Goal: Task Accomplishment & Management: Manage account settings

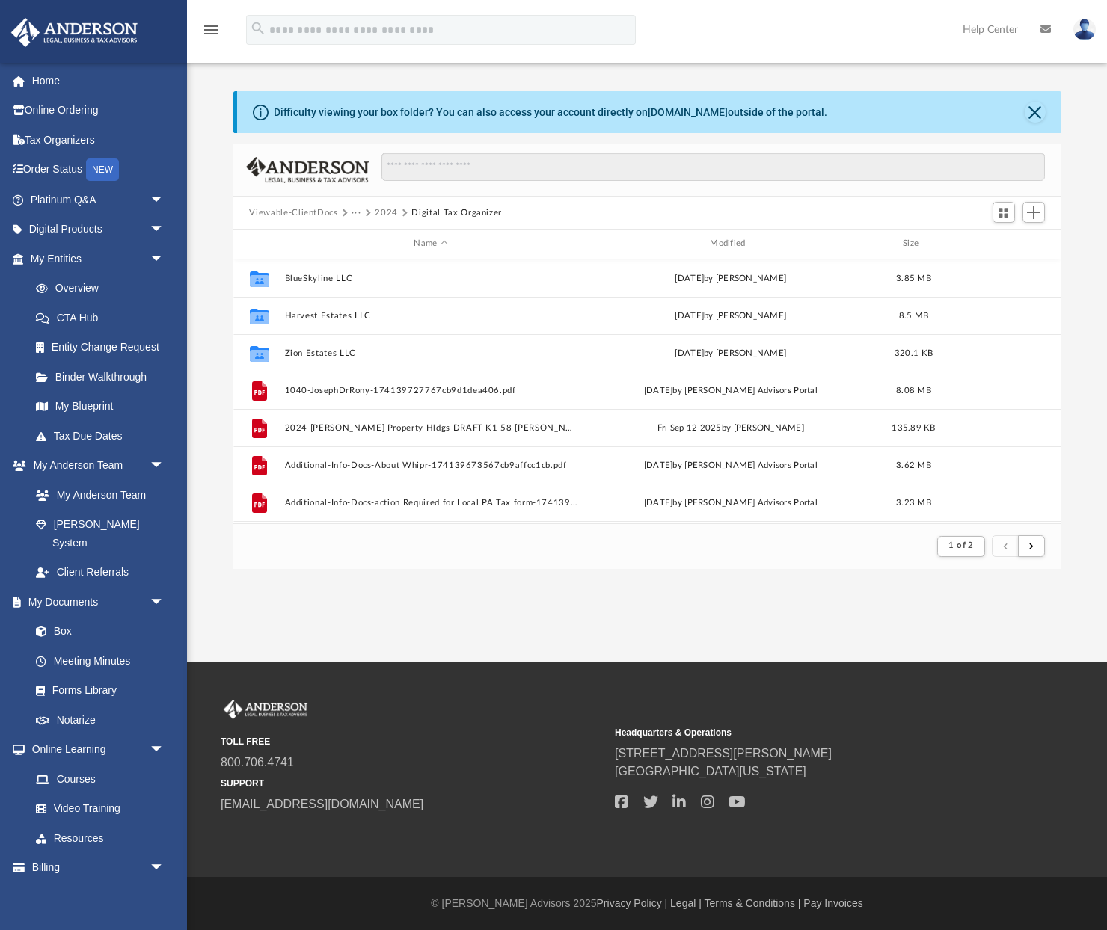
scroll to position [294, 828]
click at [1036, 553] on button "submit" at bounding box center [1031, 547] width 27 height 22
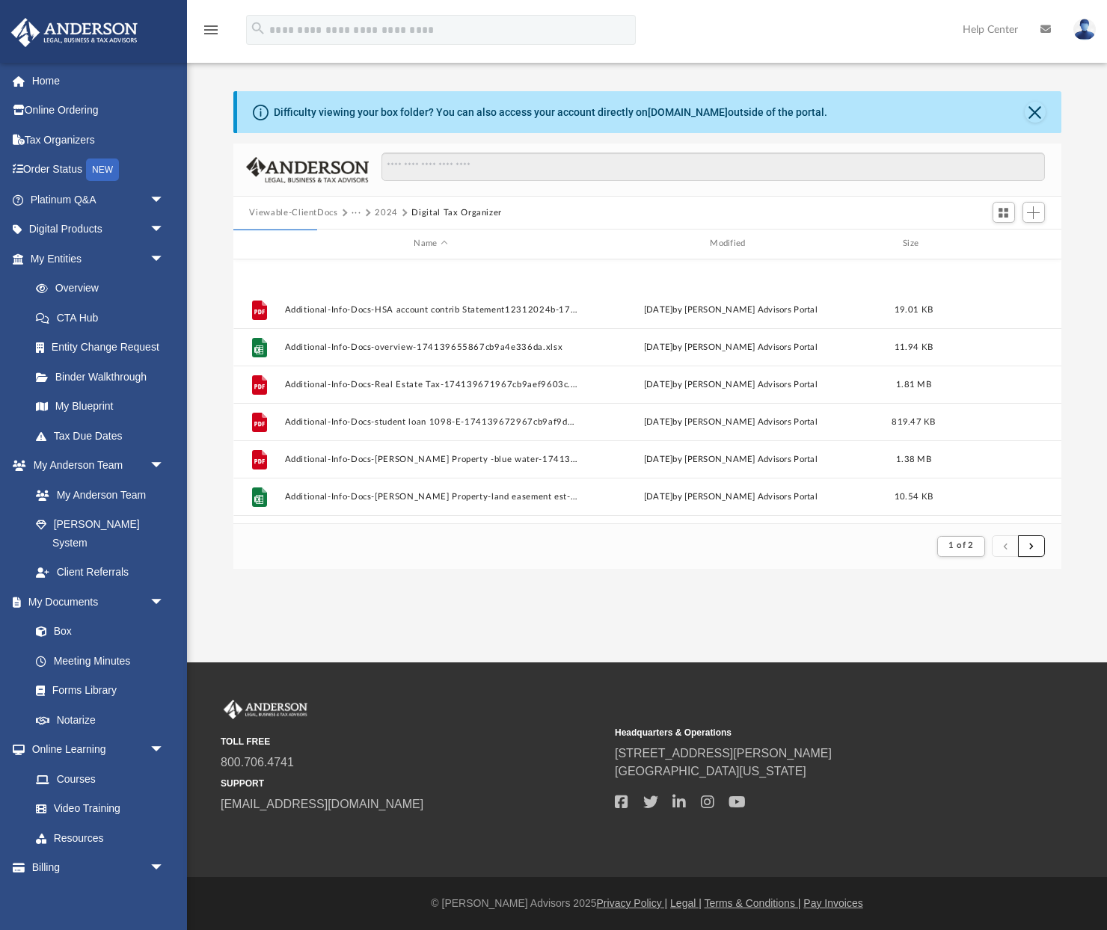
scroll to position [543, 0]
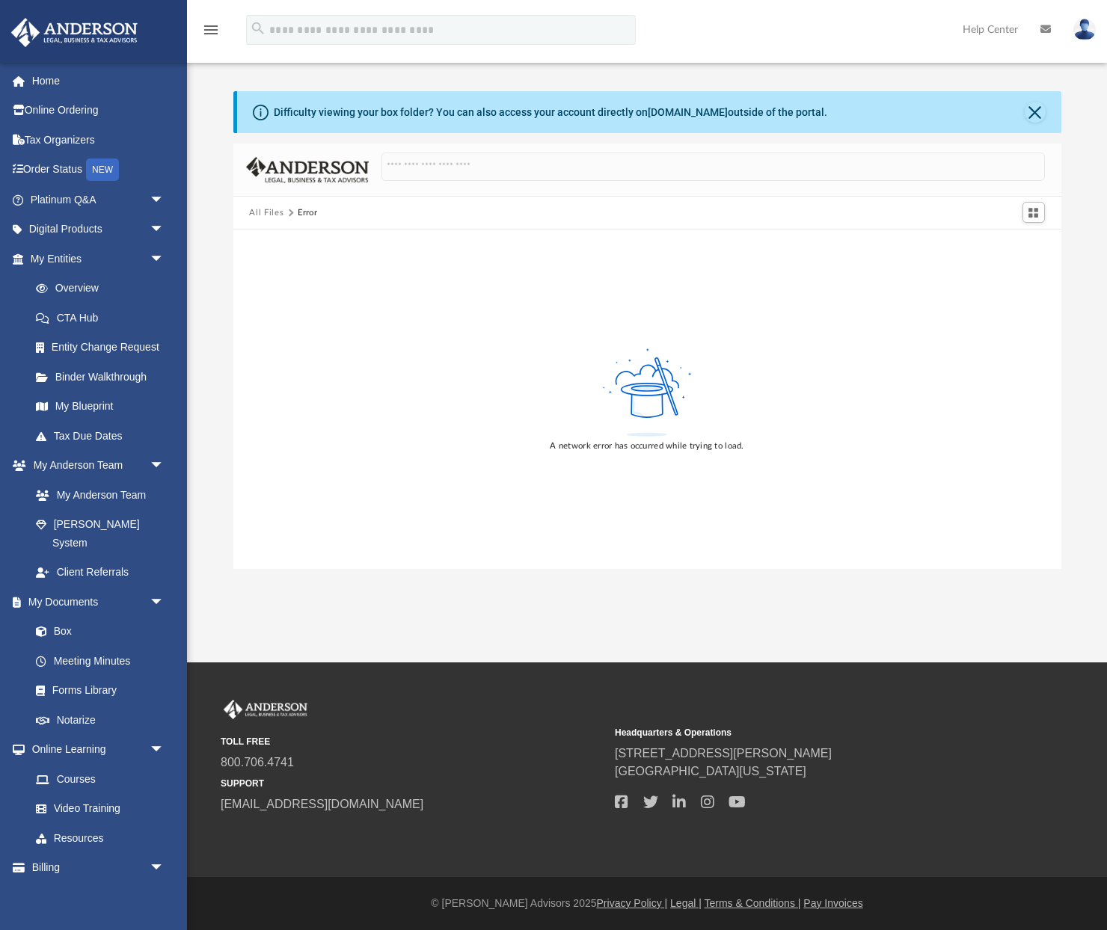
click at [268, 214] on button "All Files" at bounding box center [266, 212] width 34 height 13
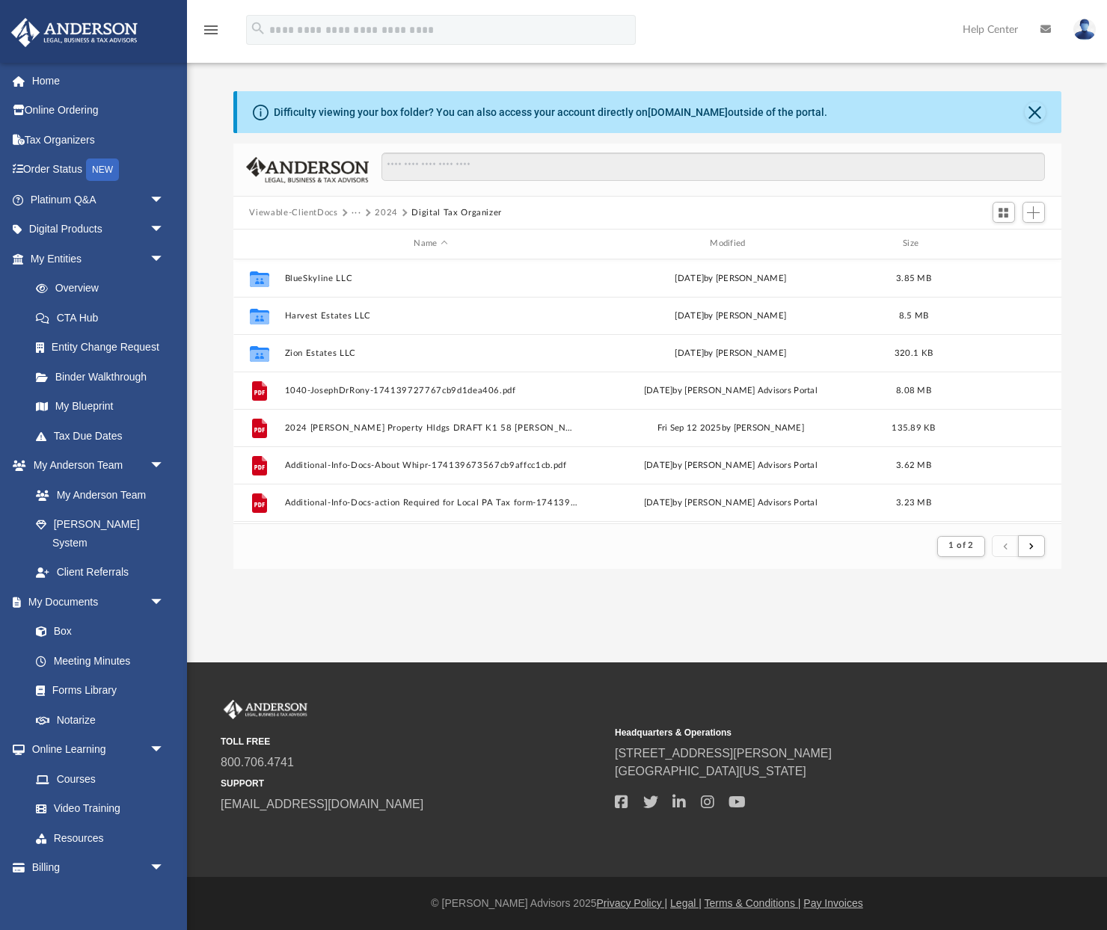
scroll to position [294, 828]
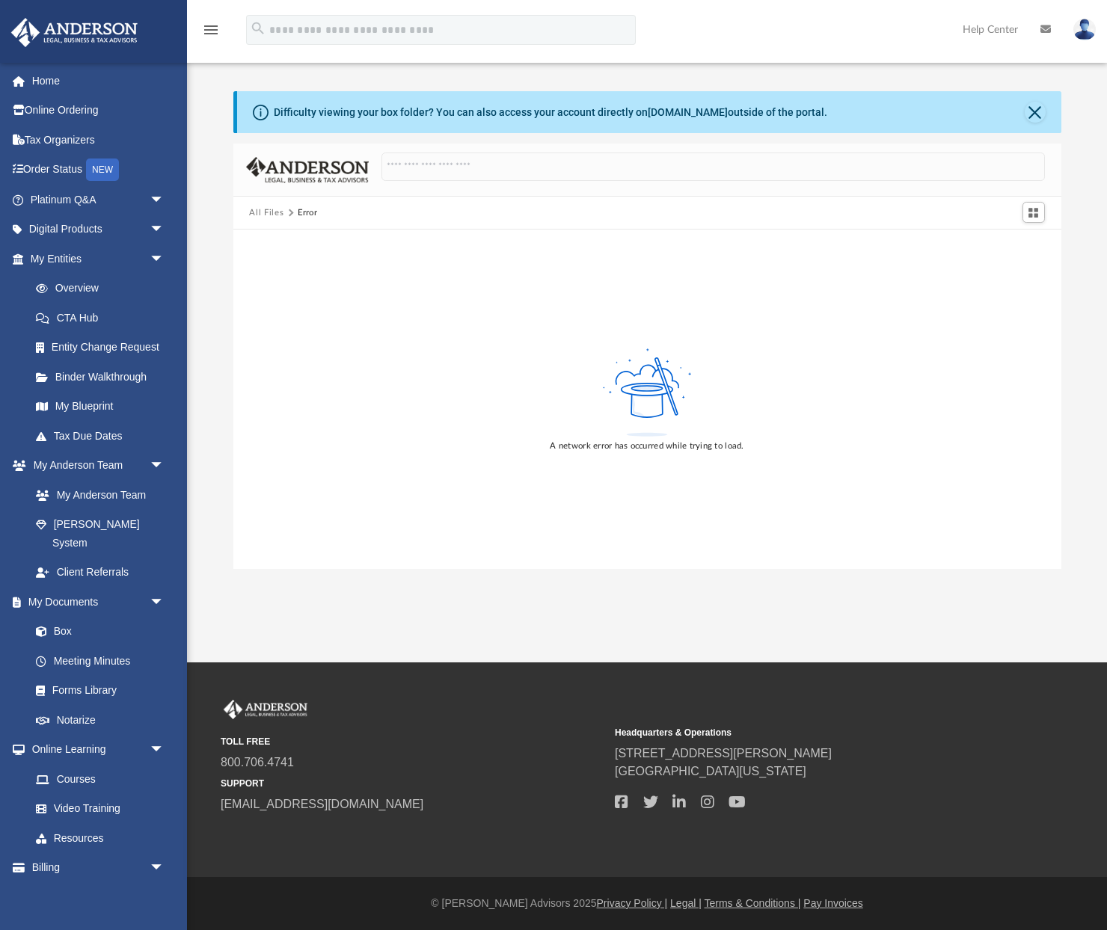
click at [254, 212] on button "All Files" at bounding box center [266, 212] width 34 height 13
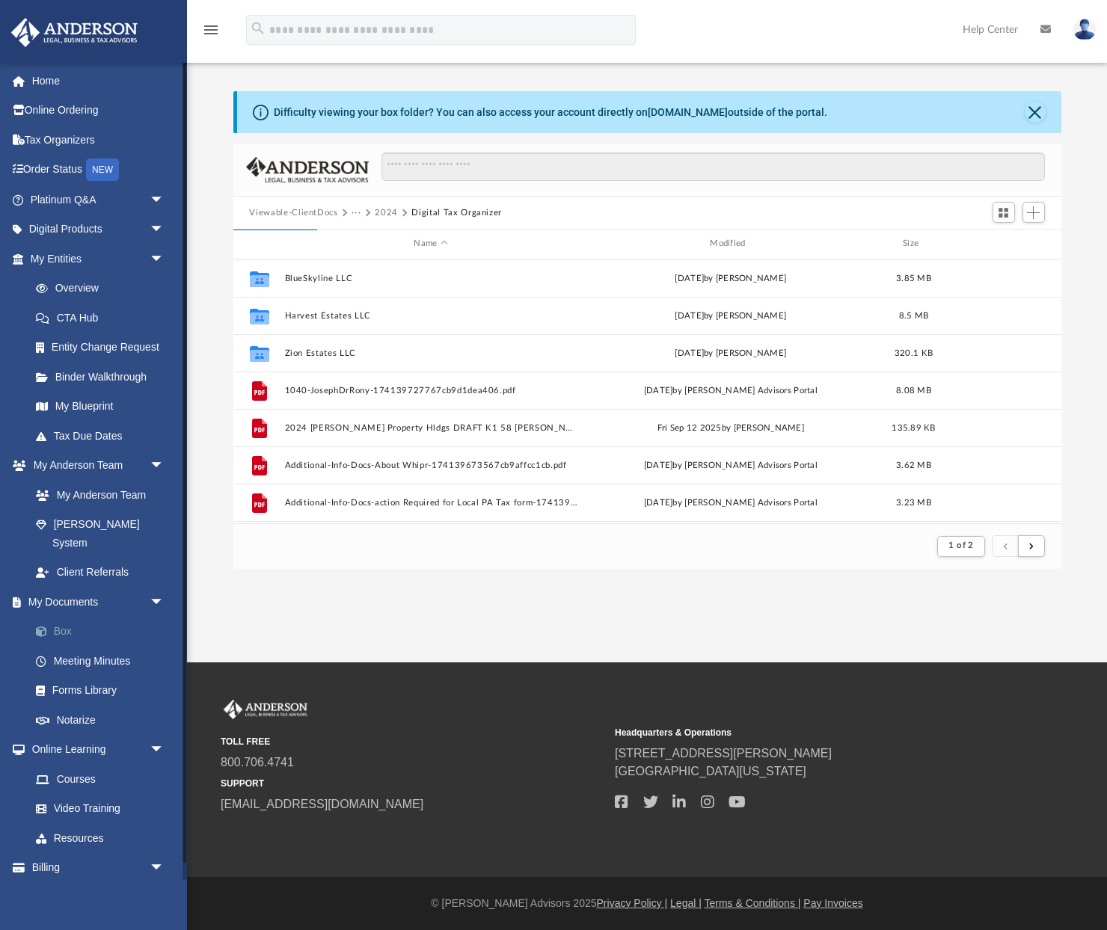
click at [66, 617] on link "Box" at bounding box center [104, 632] width 166 height 30
click at [100, 646] on link "Meeting Minutes" at bounding box center [104, 661] width 166 height 30
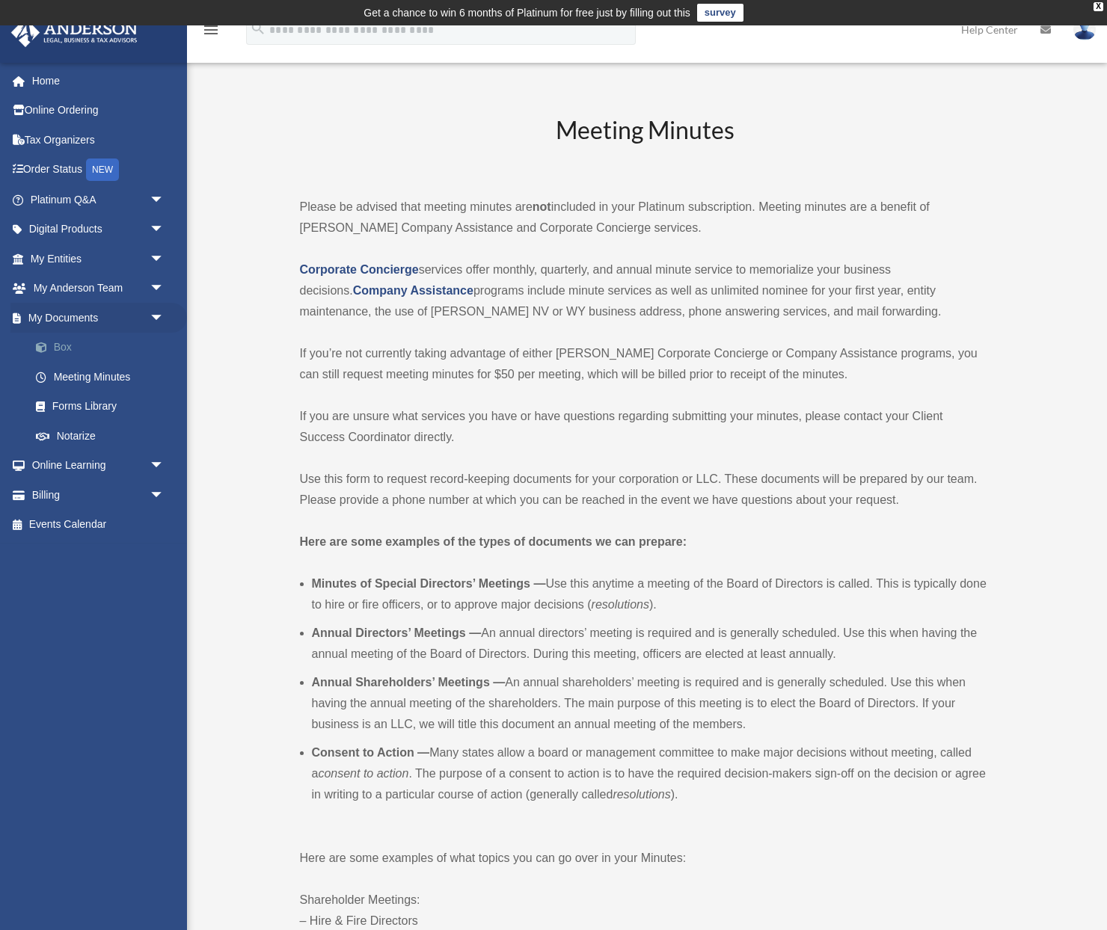
click at [58, 354] on link "Box" at bounding box center [104, 348] width 166 height 30
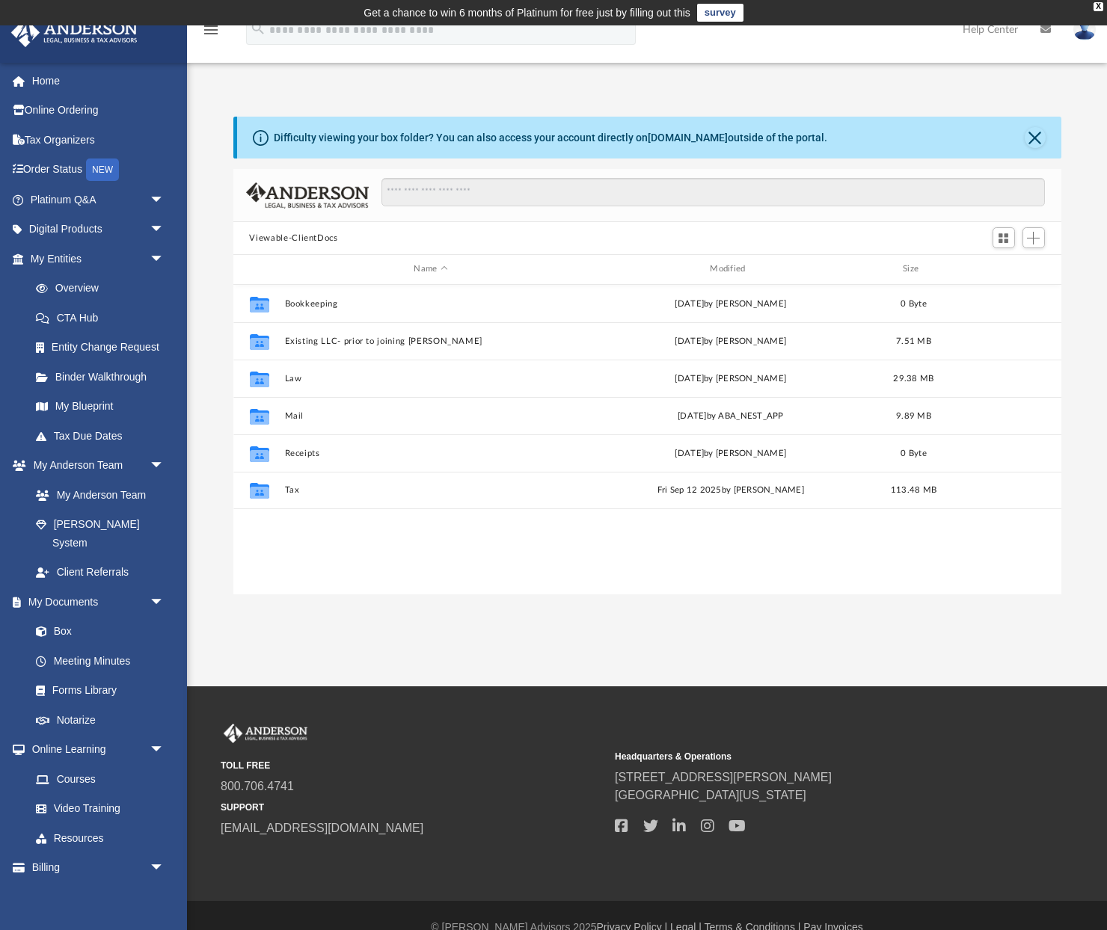
scroll to position [340, 828]
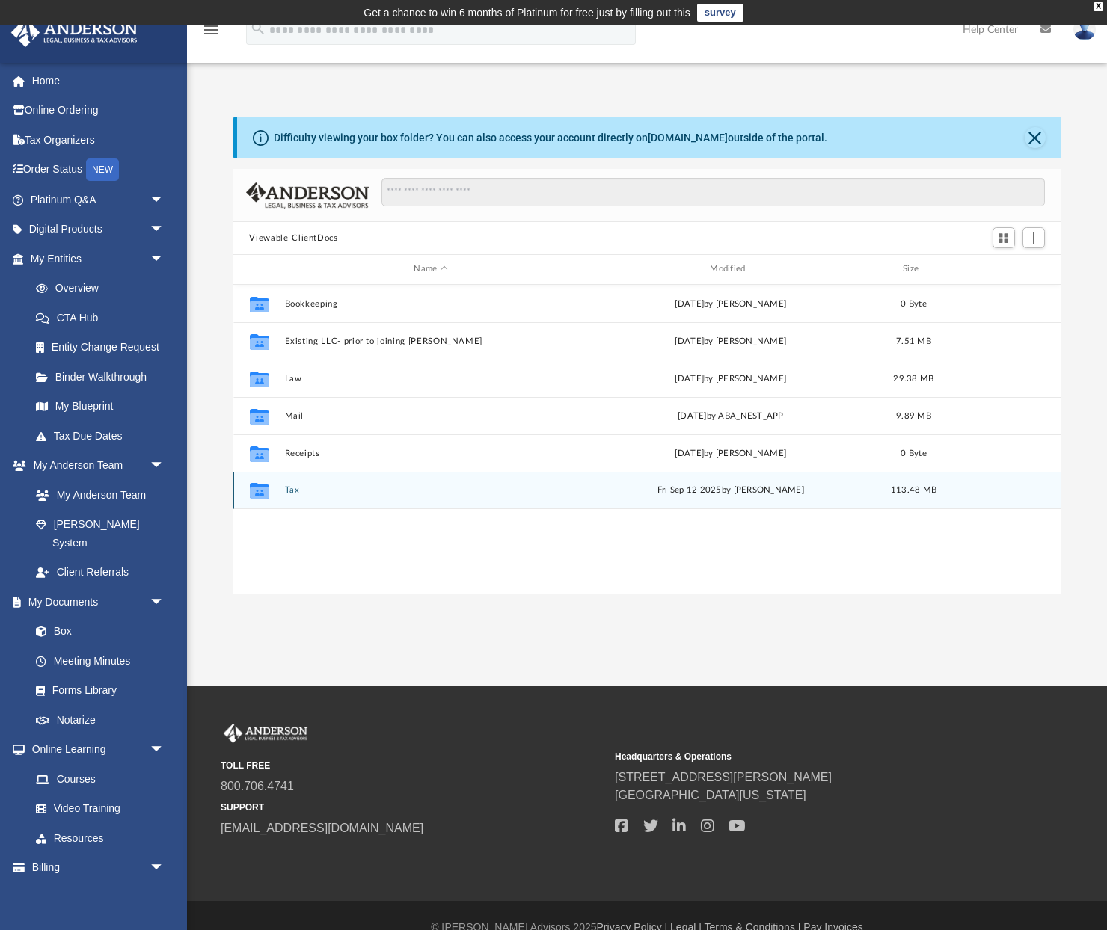
click at [300, 492] on button "Tax" at bounding box center [430, 490] width 293 height 10
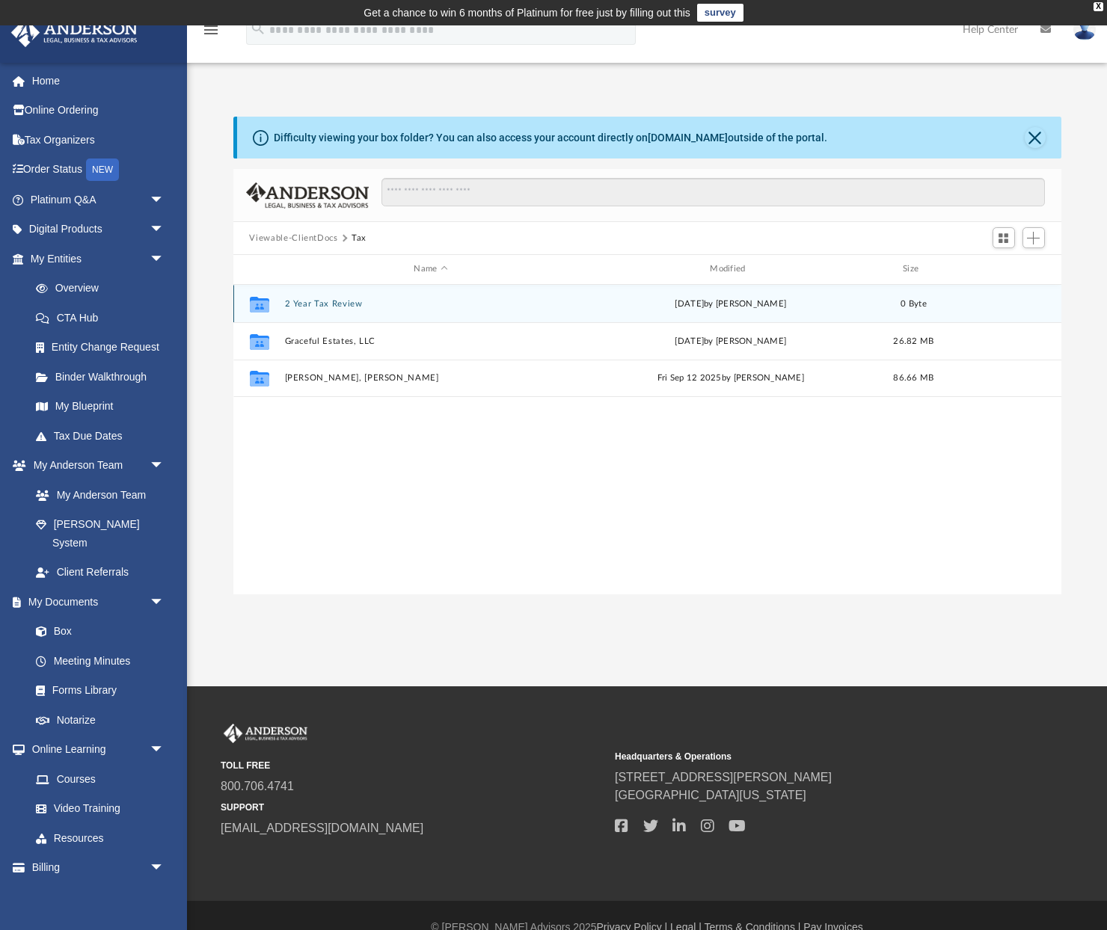
click at [329, 298] on div "Collaborated Folder 2 Year Tax Review Mon Jan 27 2025 by Kaitlyn Smith 0 Byte" at bounding box center [647, 303] width 828 height 37
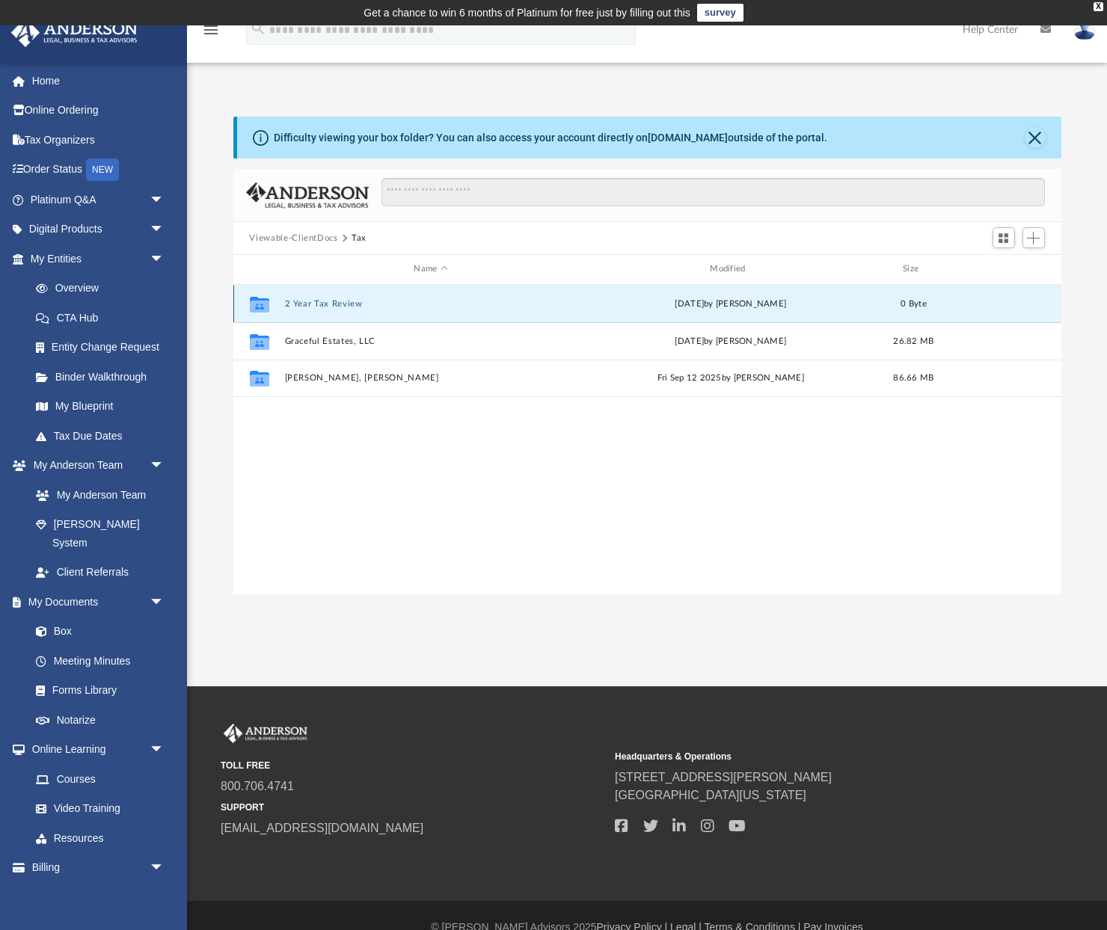
click at [329, 304] on button "2 Year Tax Review" at bounding box center [430, 304] width 293 height 10
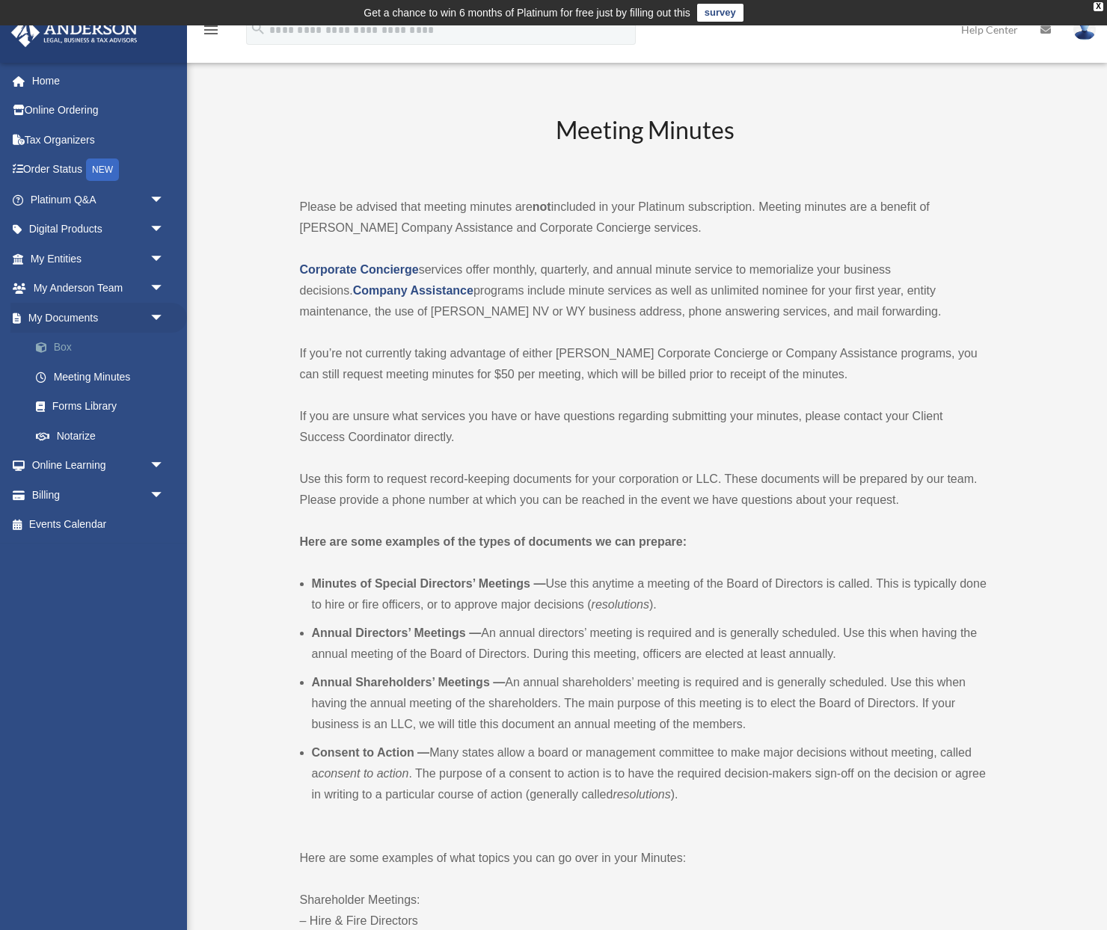
click at [64, 346] on link "Box" at bounding box center [104, 348] width 166 height 30
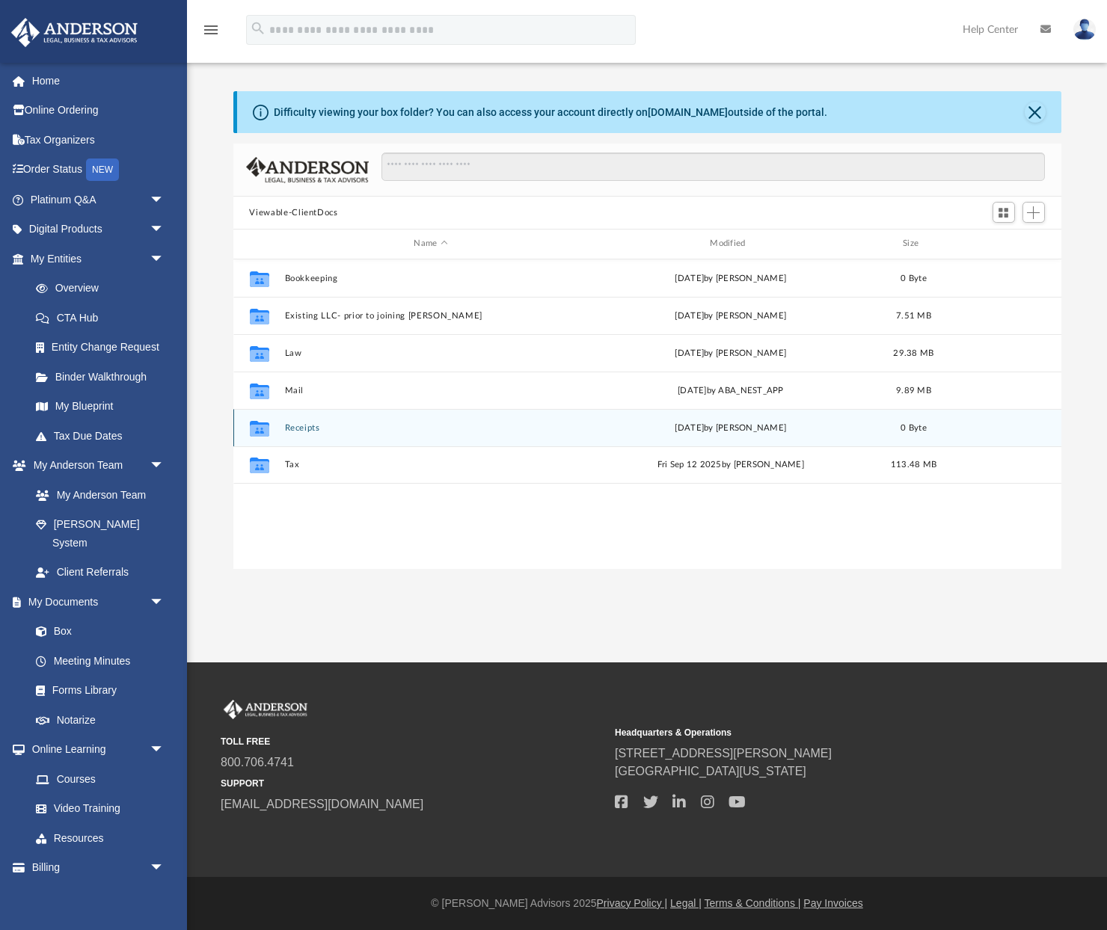
scroll to position [340, 828]
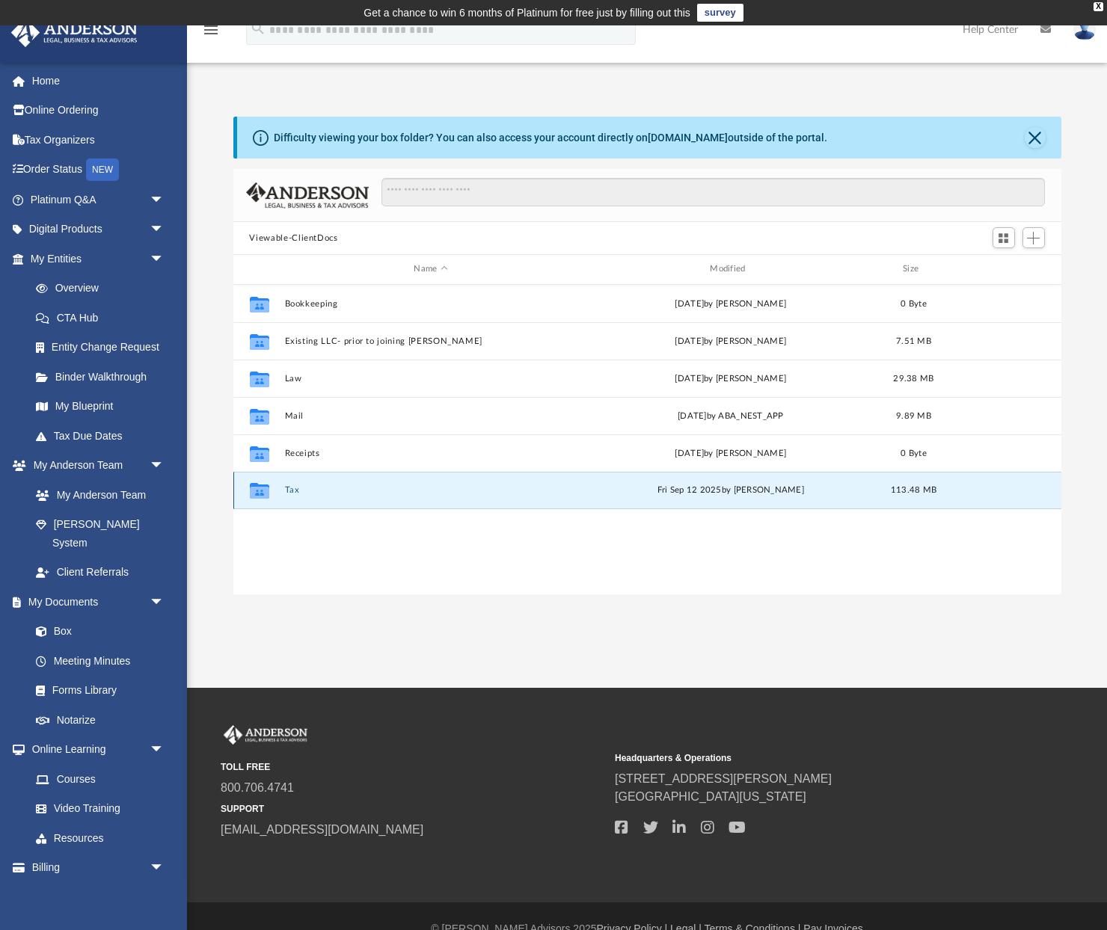
click at [295, 492] on button "Tax" at bounding box center [430, 490] width 293 height 10
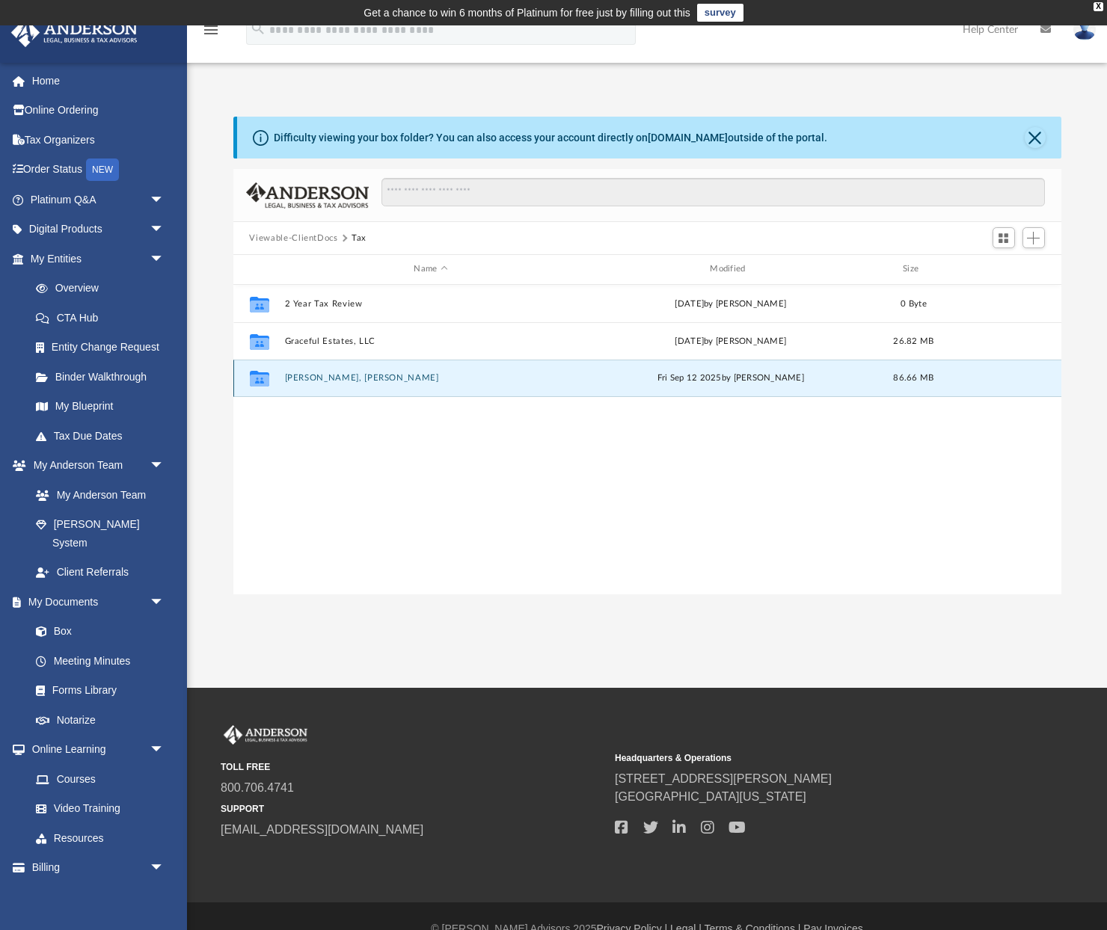
click at [327, 379] on button "[PERSON_NAME], [PERSON_NAME]" at bounding box center [430, 378] width 293 height 10
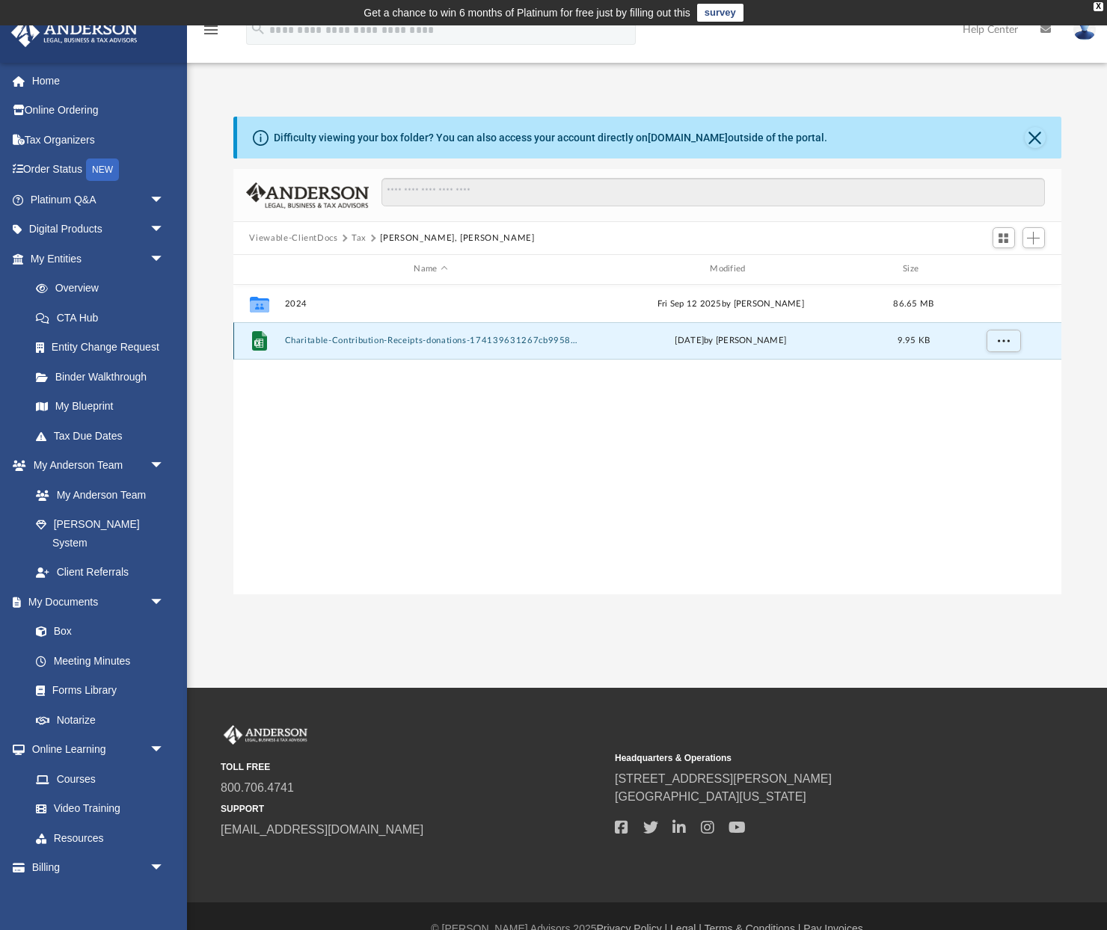
click at [358, 343] on button "Charitable-Contribution-Receipts-donations-174139631267cb9958a1444.xlsx" at bounding box center [430, 341] width 293 height 10
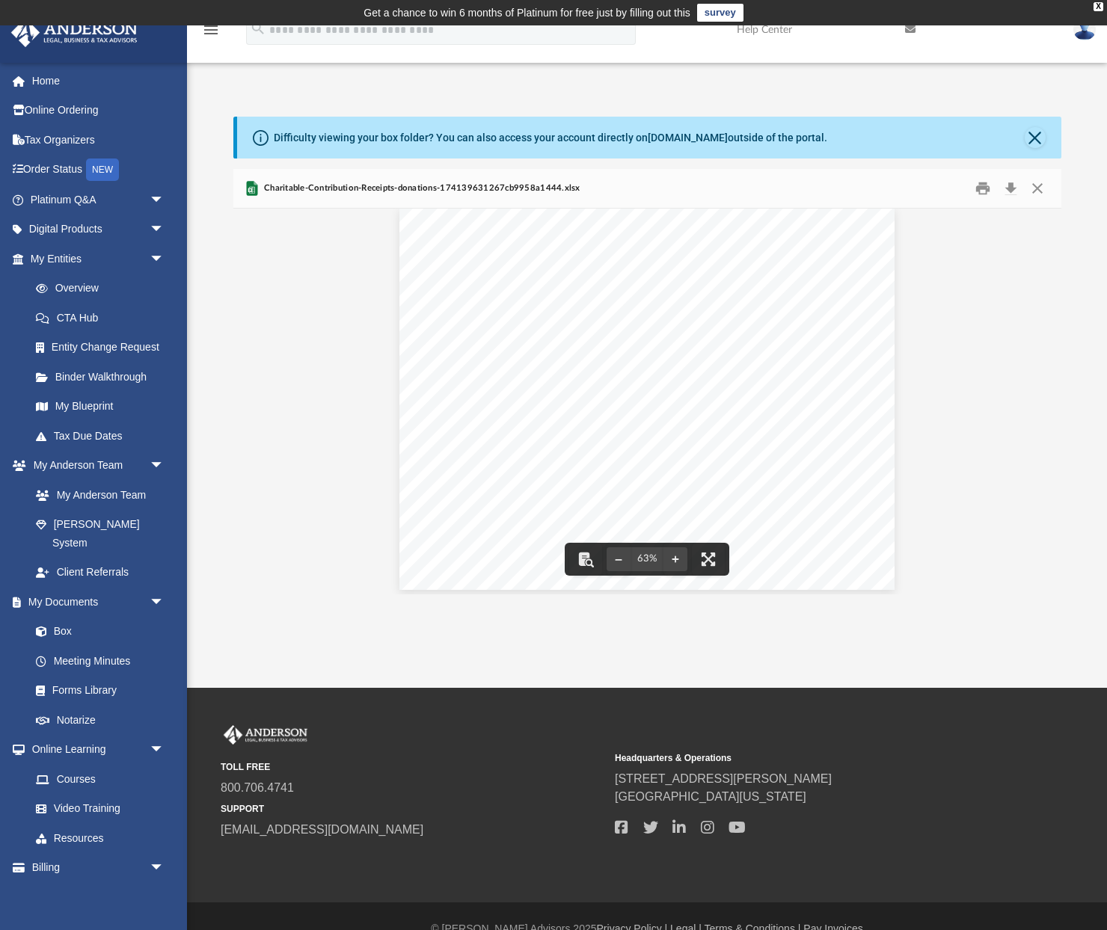
scroll to position [19, 0]
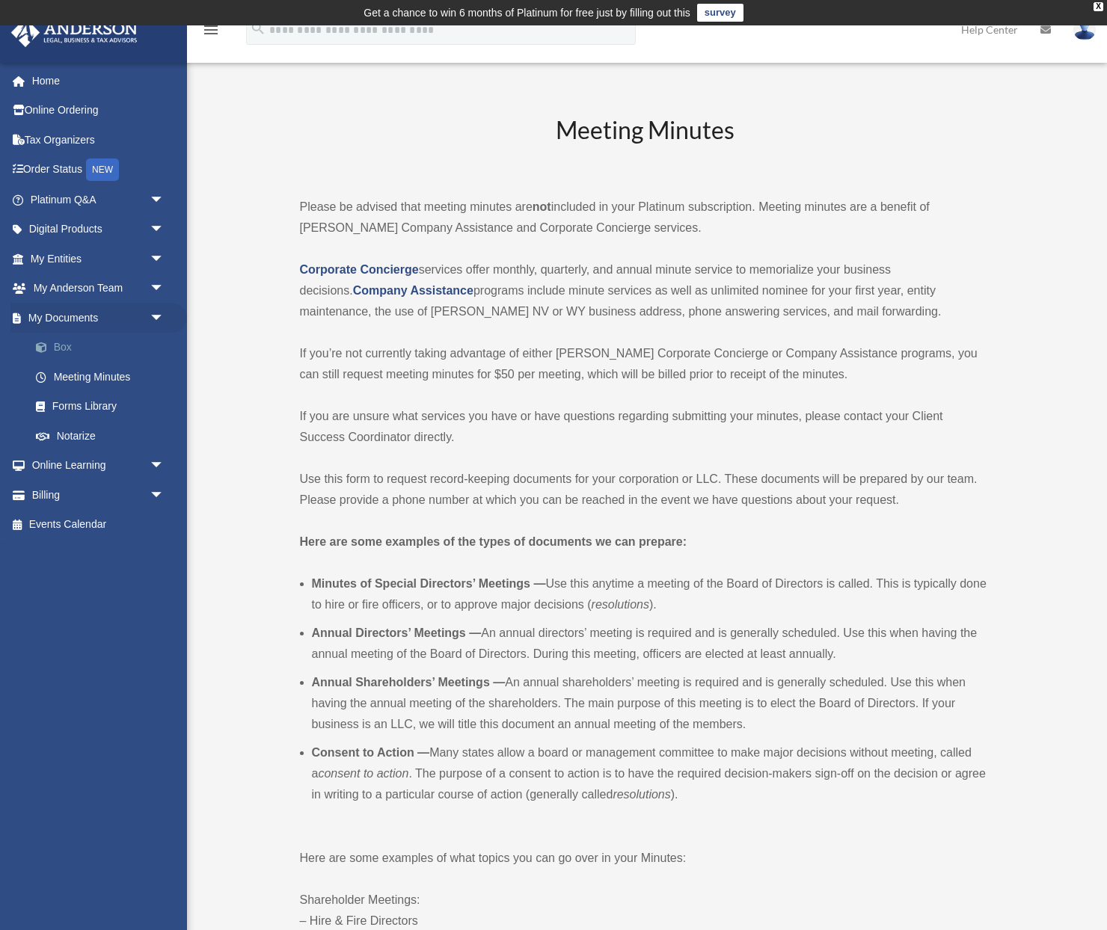
click at [64, 352] on link "Box" at bounding box center [104, 348] width 166 height 30
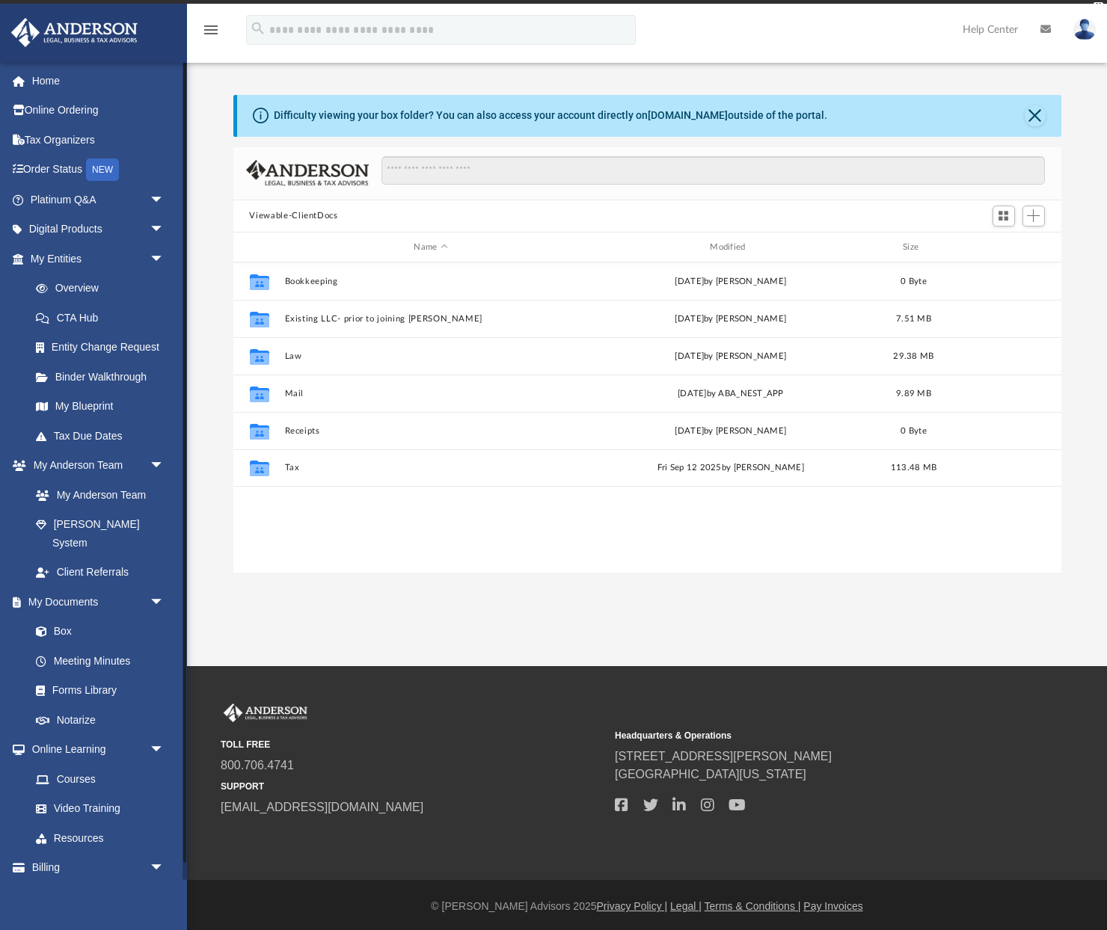
scroll to position [0, 1]
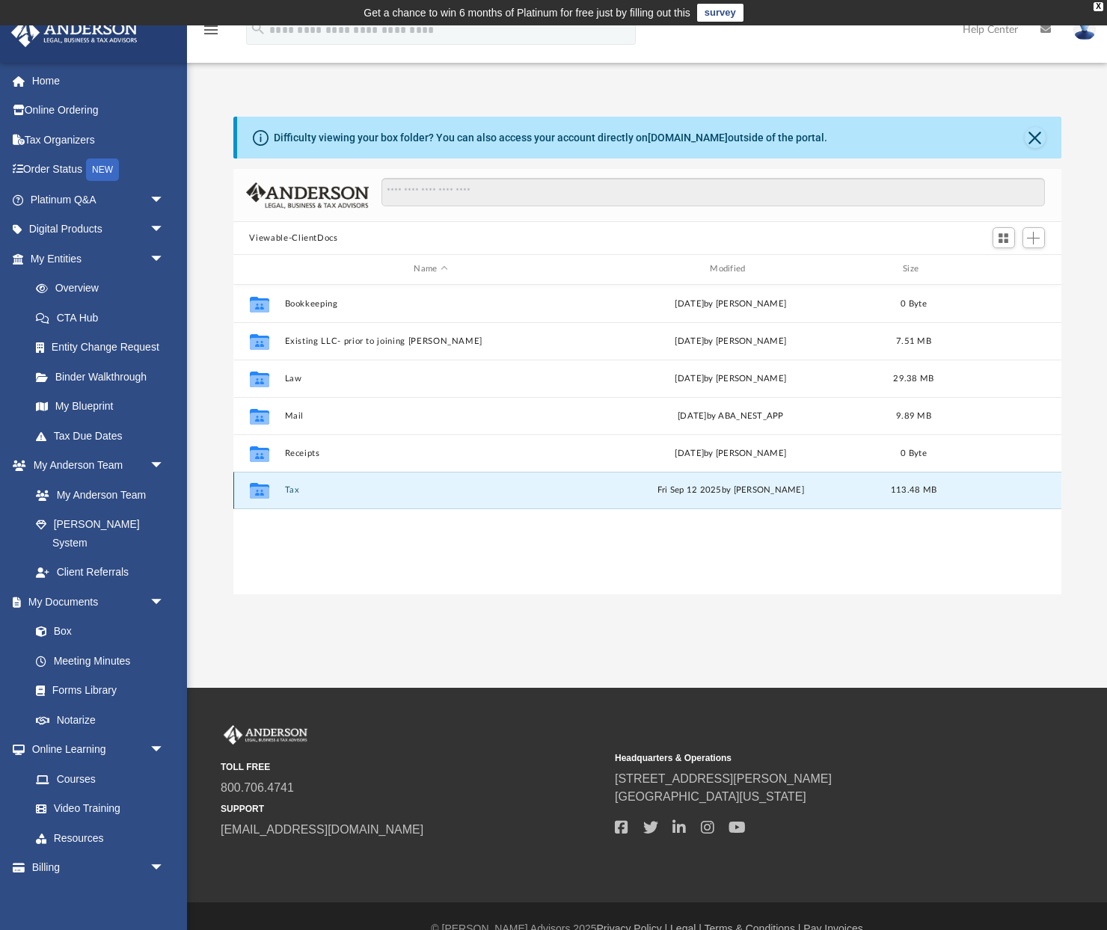
click at [288, 491] on button "Tax" at bounding box center [430, 490] width 293 height 10
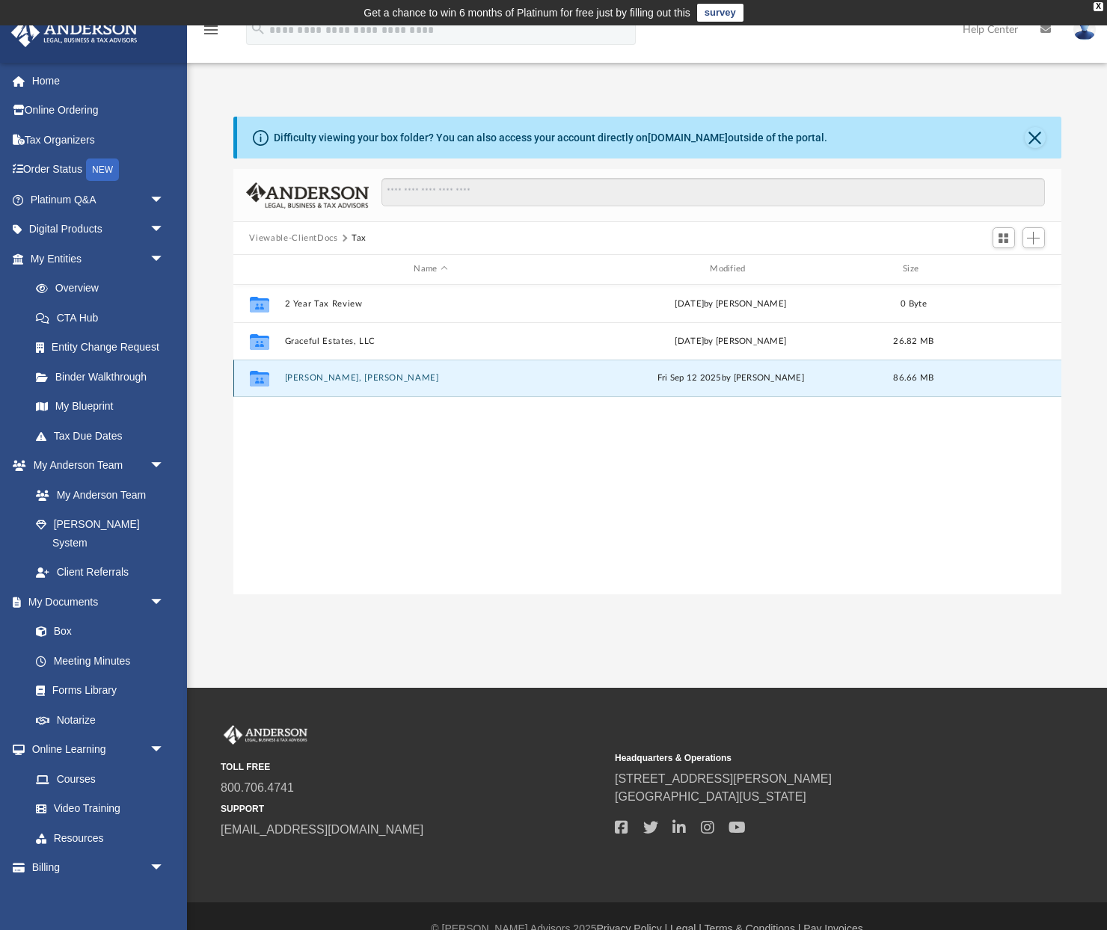
click at [318, 378] on button "[PERSON_NAME], [PERSON_NAME]" at bounding box center [430, 378] width 293 height 10
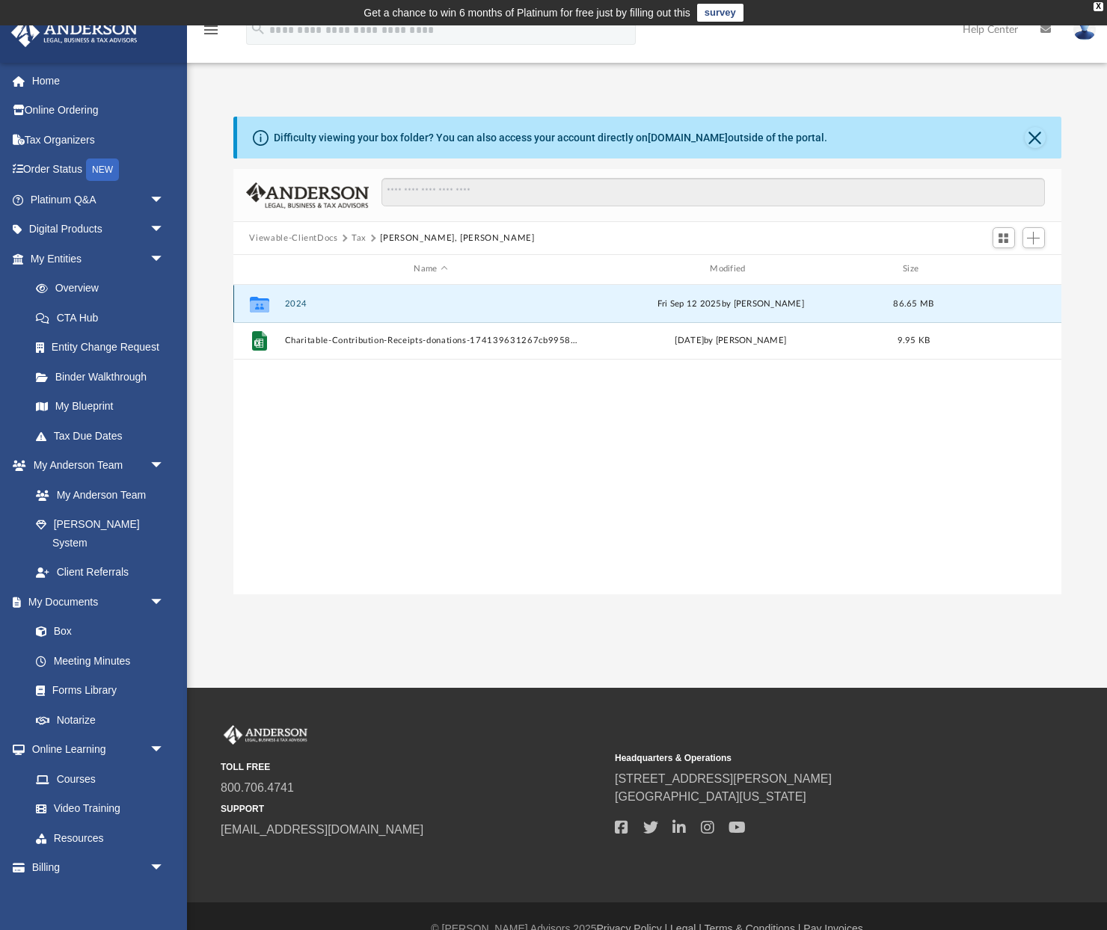
click at [288, 304] on button "2024" at bounding box center [430, 304] width 293 height 10
click at [302, 306] on button "Digital Tax Organizer" at bounding box center [430, 303] width 293 height 10
click at [348, 304] on button "Digital Tax Organizer" at bounding box center [430, 303] width 293 height 10
click at [346, 304] on button "Digital Tax Organizer" at bounding box center [430, 303] width 293 height 10
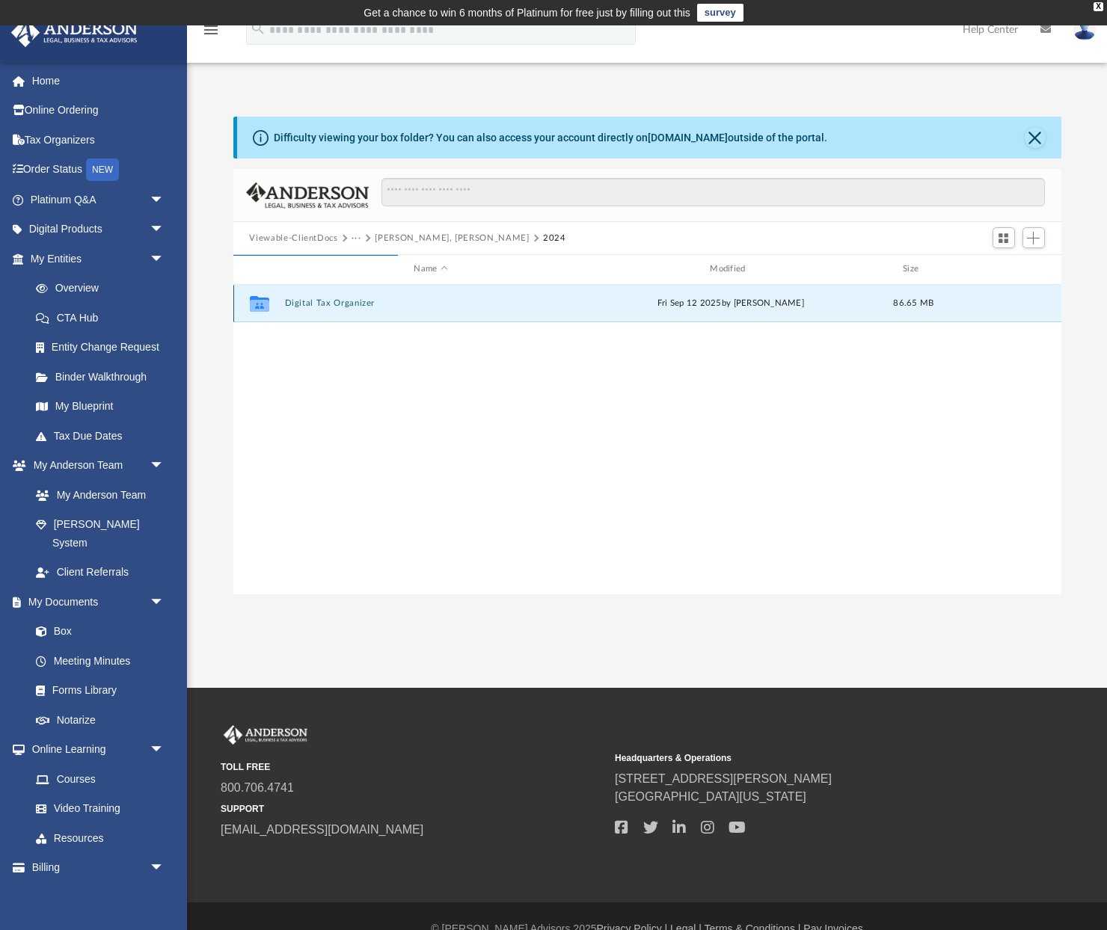
click at [346, 304] on button "Digital Tax Organizer" at bounding box center [430, 303] width 293 height 10
click at [325, 302] on button "Digital Tax Organizer" at bounding box center [430, 303] width 293 height 10
click at [543, 233] on button "2024" at bounding box center [554, 238] width 23 height 13
click at [326, 310] on div "Collaborated Folder Digital Tax Organizer [DATE] by [PERSON_NAME] 86.65 MB" at bounding box center [647, 303] width 828 height 37
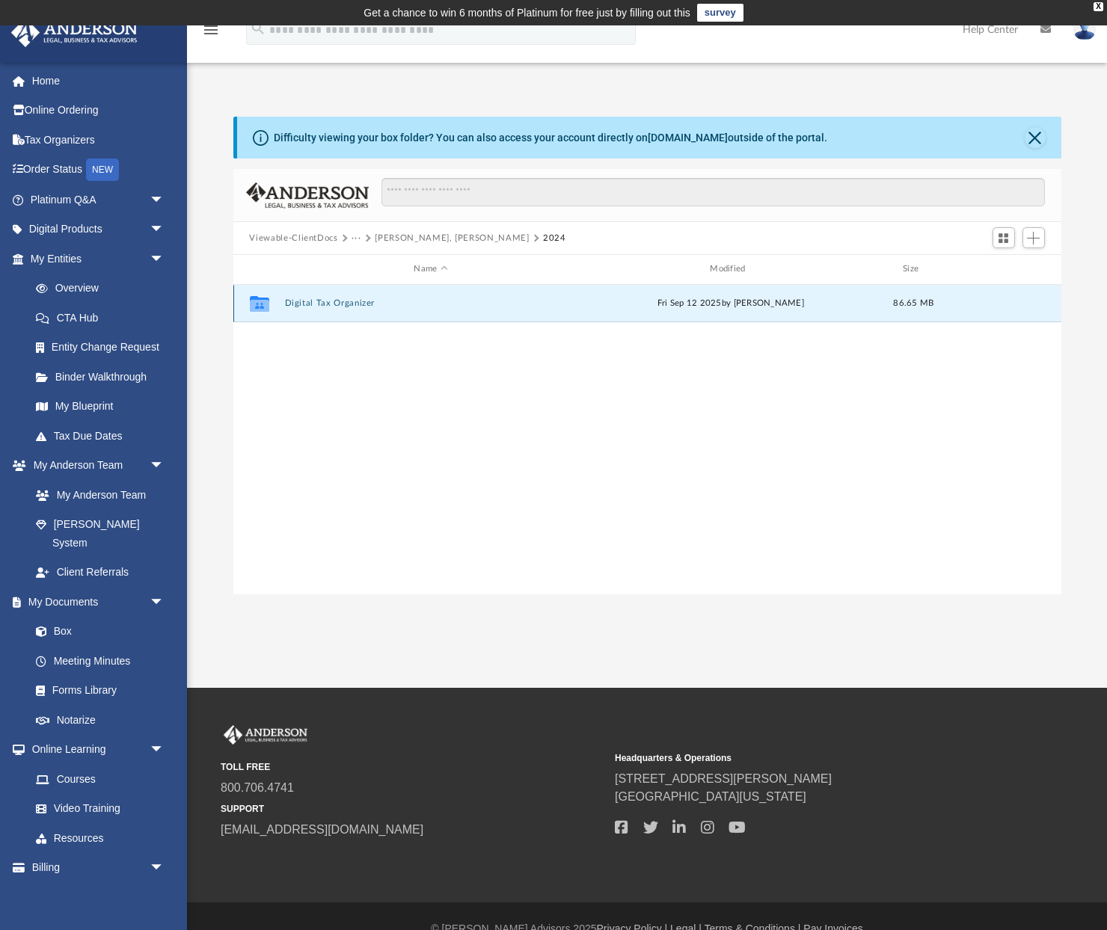
click at [326, 300] on button "Digital Tax Organizer" at bounding box center [430, 303] width 293 height 10
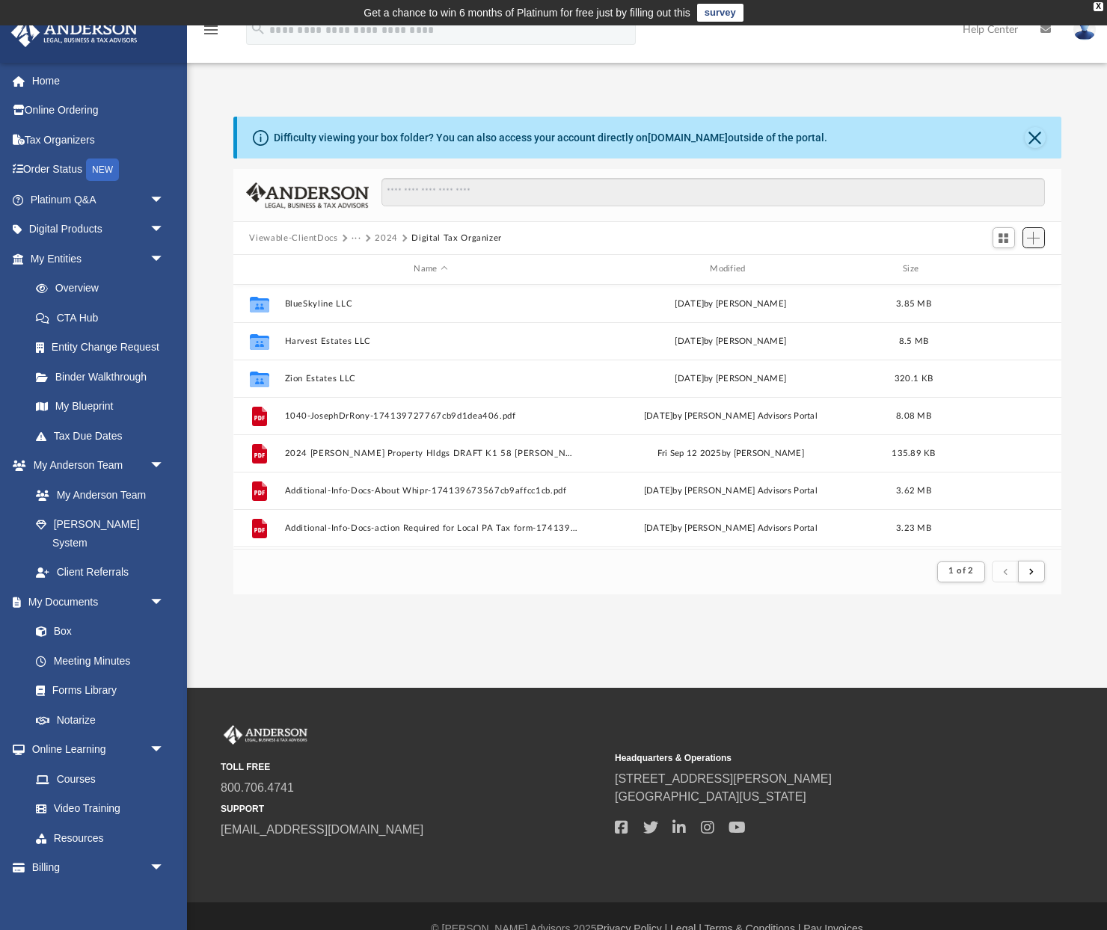
click at [1029, 243] on span "Add" at bounding box center [1033, 238] width 13 height 13
click at [1004, 271] on li "Upload" at bounding box center [1013, 268] width 48 height 16
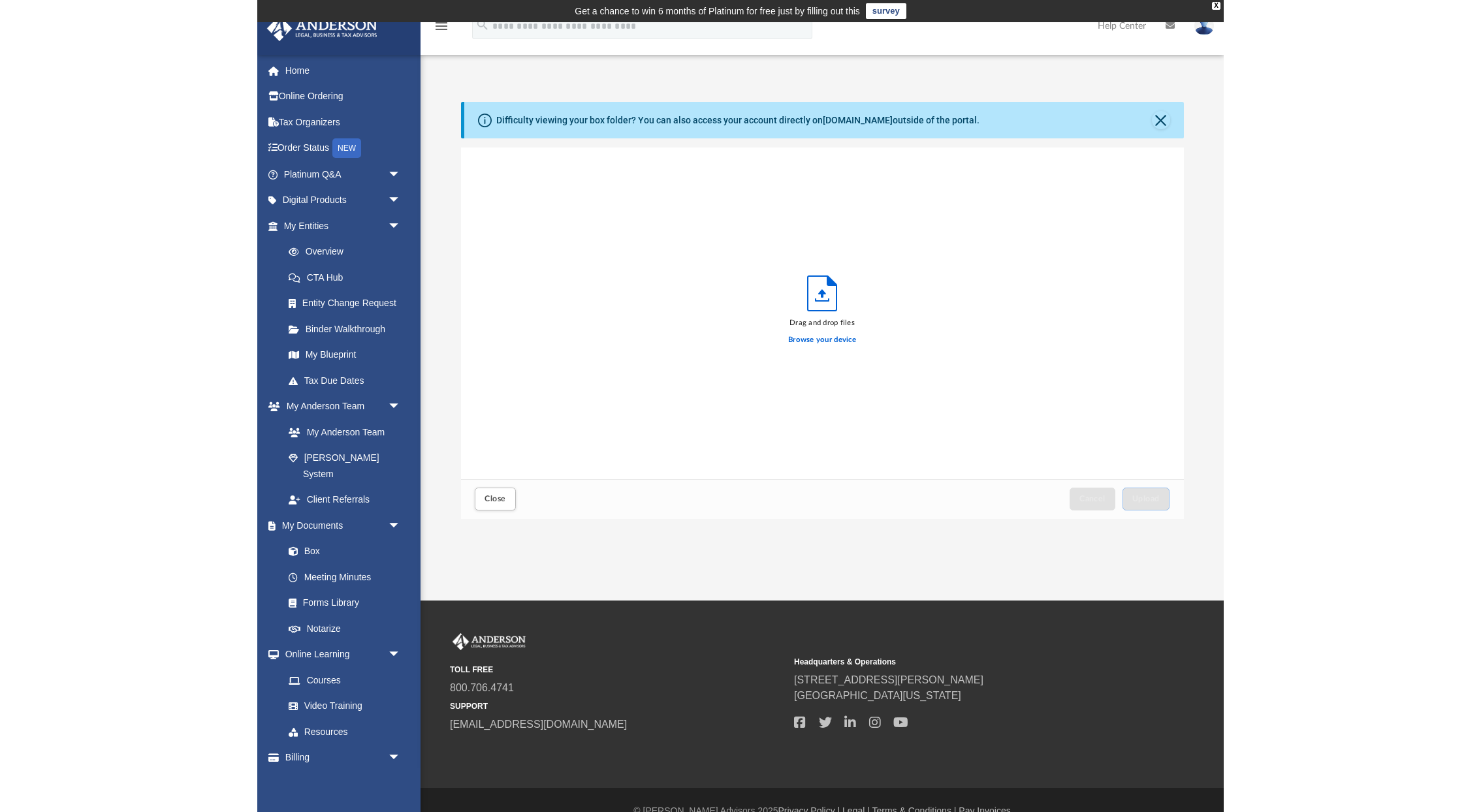
scroll to position [331, 723]
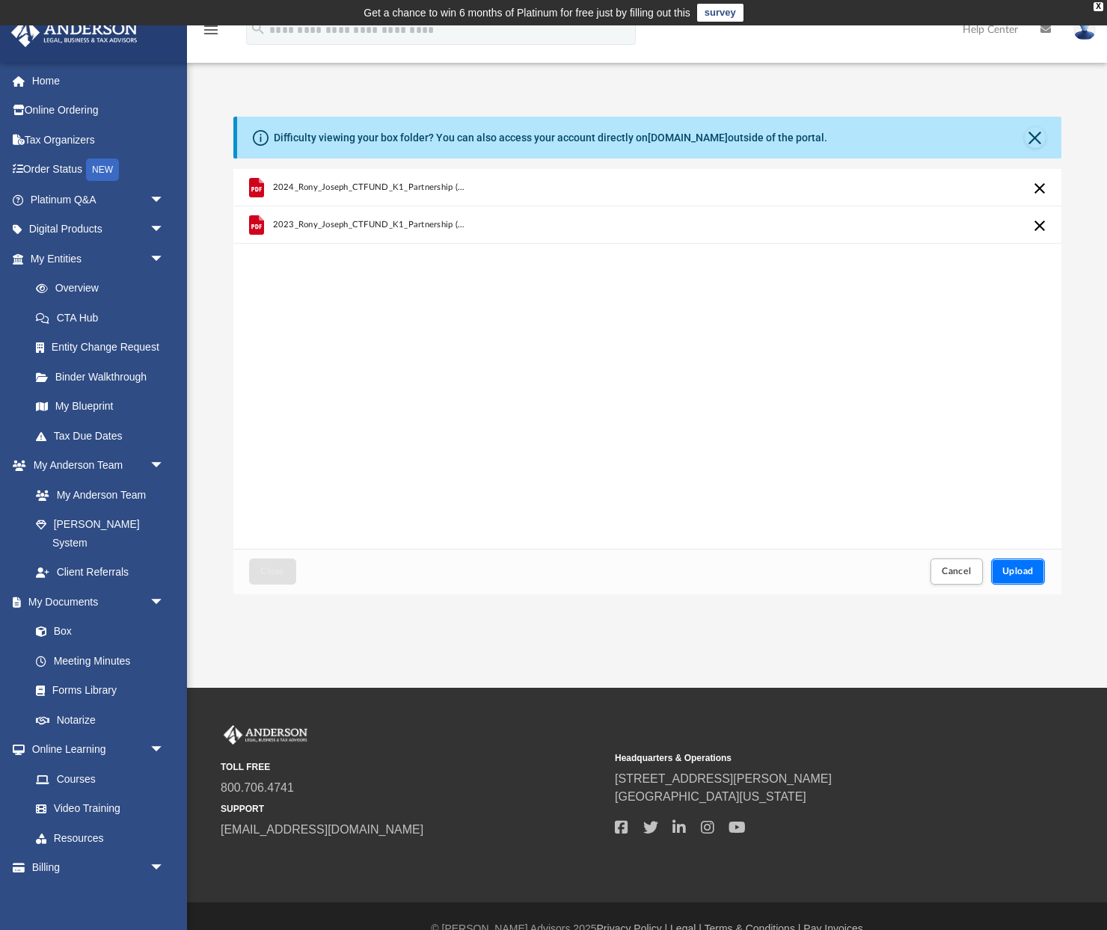
click at [1028, 577] on button "Upload" at bounding box center [1018, 572] width 54 height 26
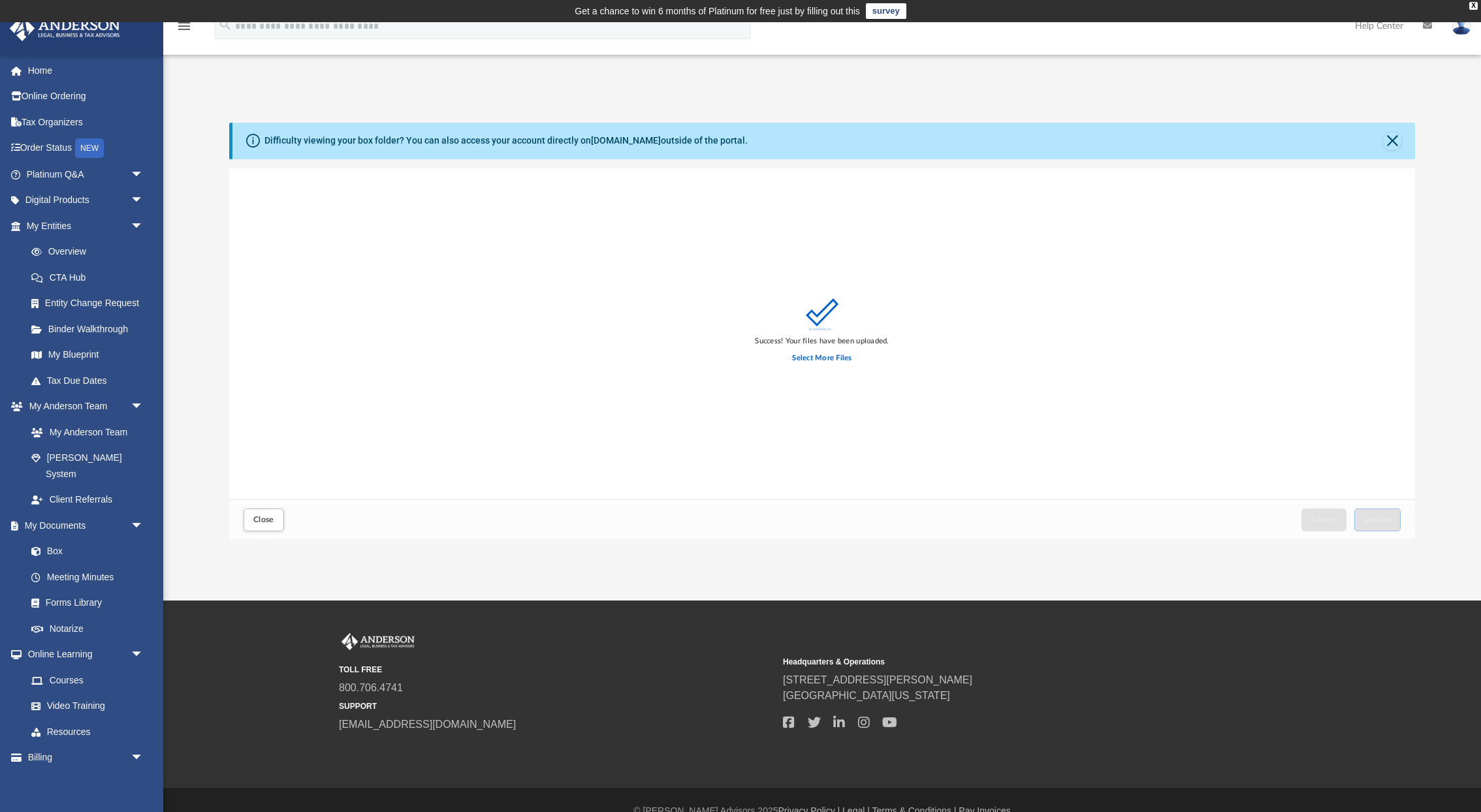
scroll to position [332, 1186]
click at [88, 433] on link "My Anderson Team" at bounding box center [91, 432] width 145 height 26
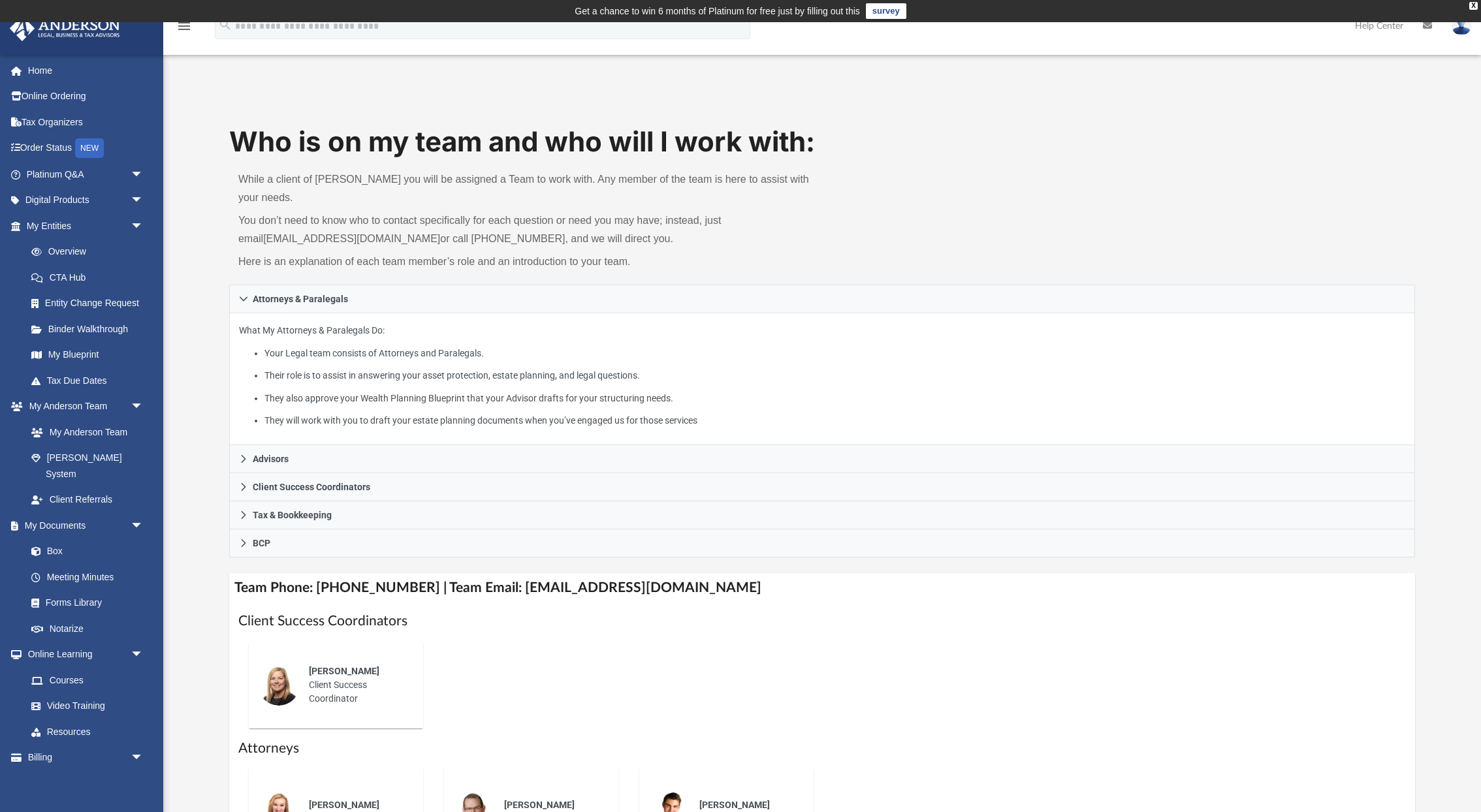
scroll to position [266, 0]
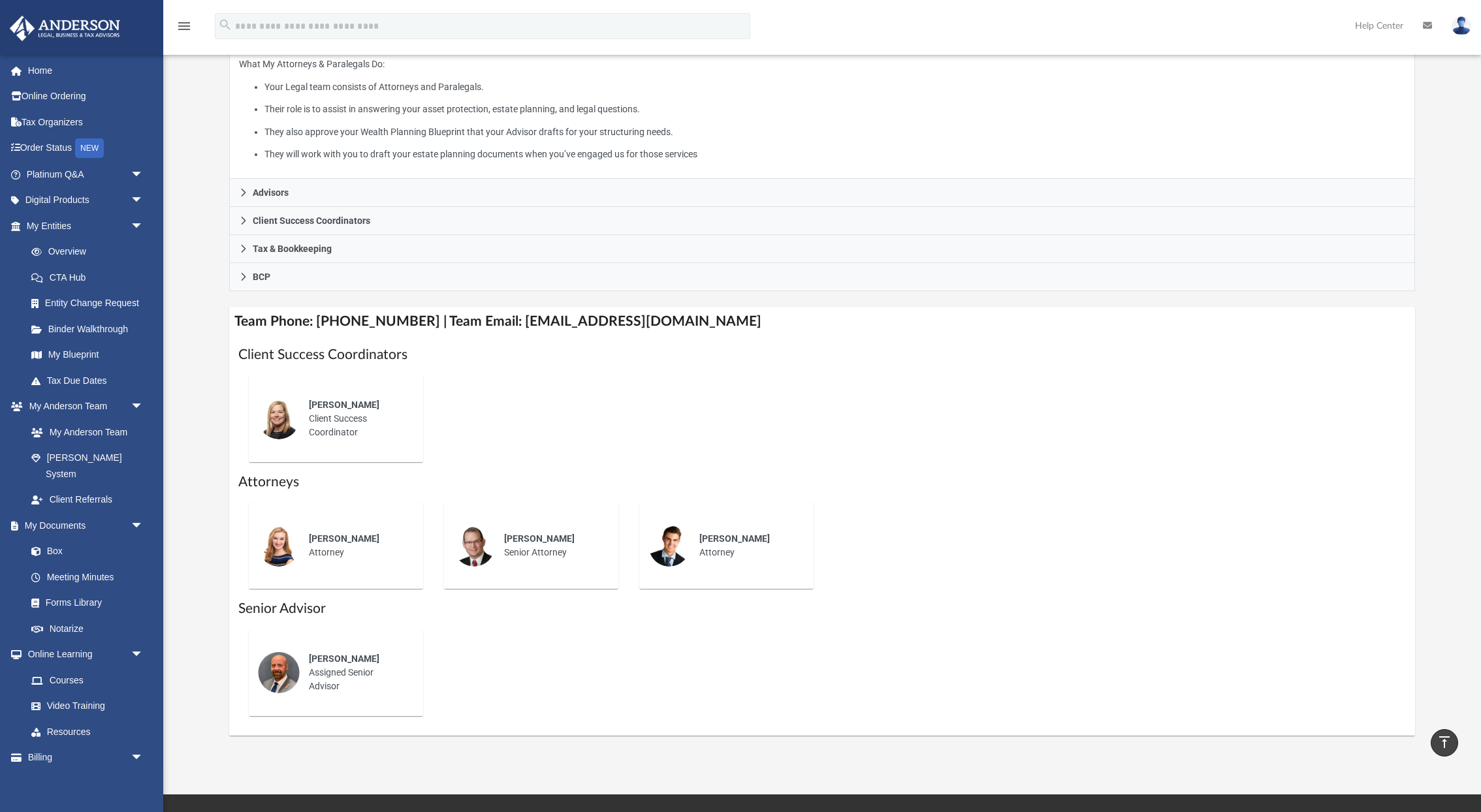
drag, startPoint x: 382, startPoint y: 663, endPoint x: 306, endPoint y: 664, distance: 76.0
click at [306, 664] on div "[PERSON_NAME] Assigned Senior Advisor" at bounding box center [356, 673] width 114 height 59
copy span "[PERSON_NAME]"
